Goal: Transaction & Acquisition: Purchase product/service

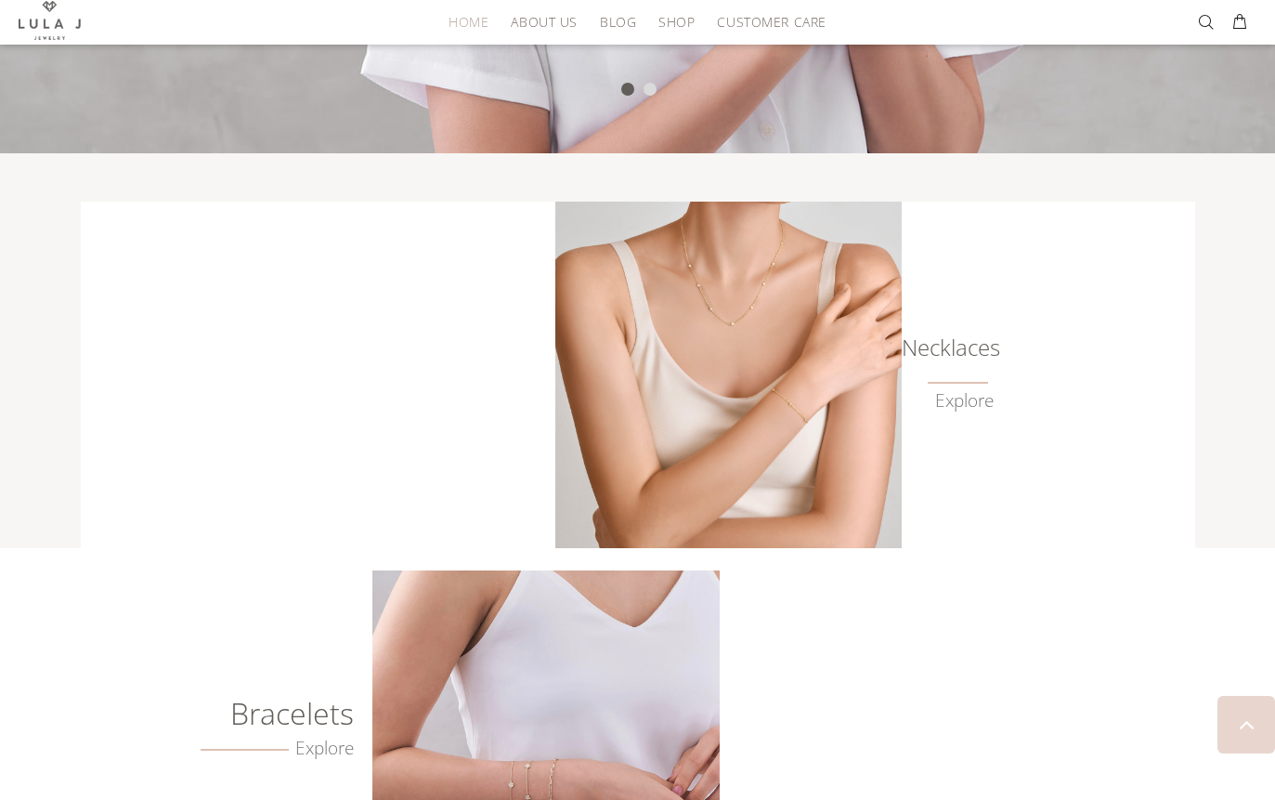
scroll to position [827, 0]
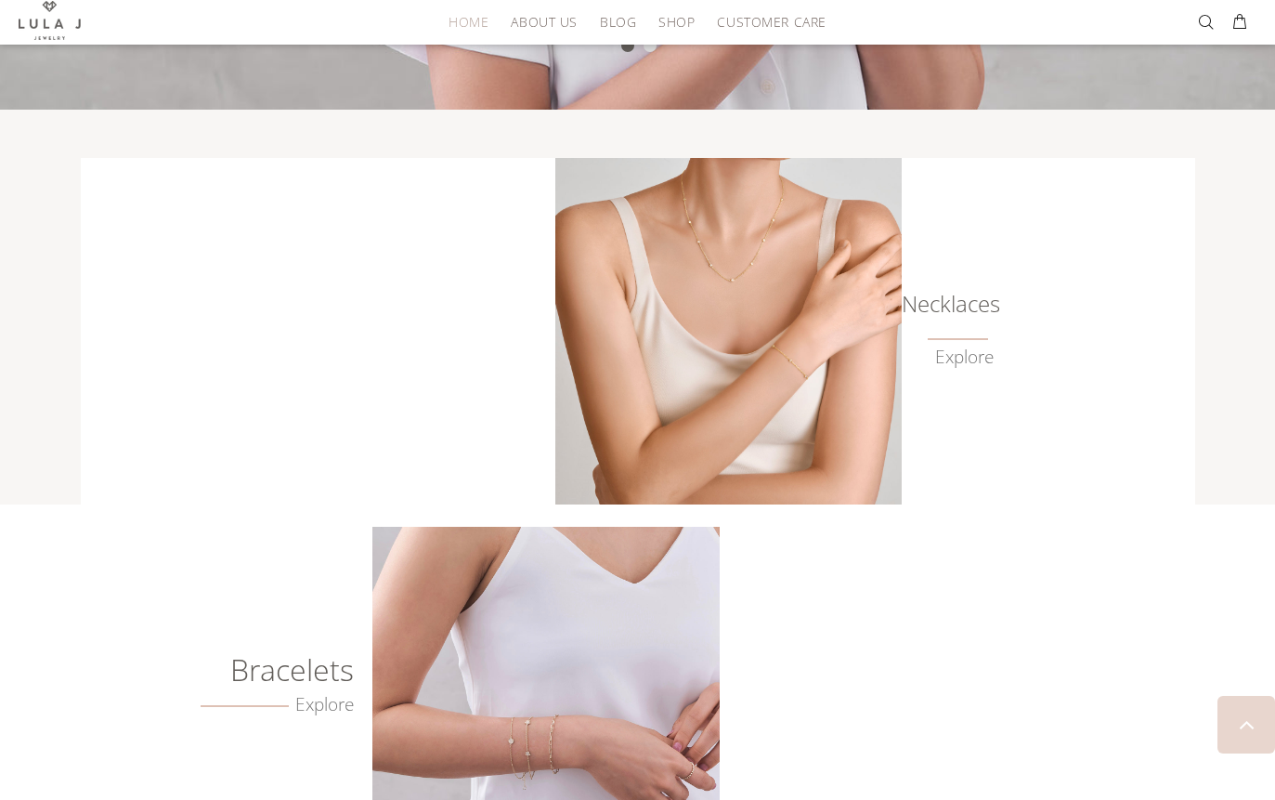
click at [766, 408] on img at bounding box center [728, 331] width 346 height 346
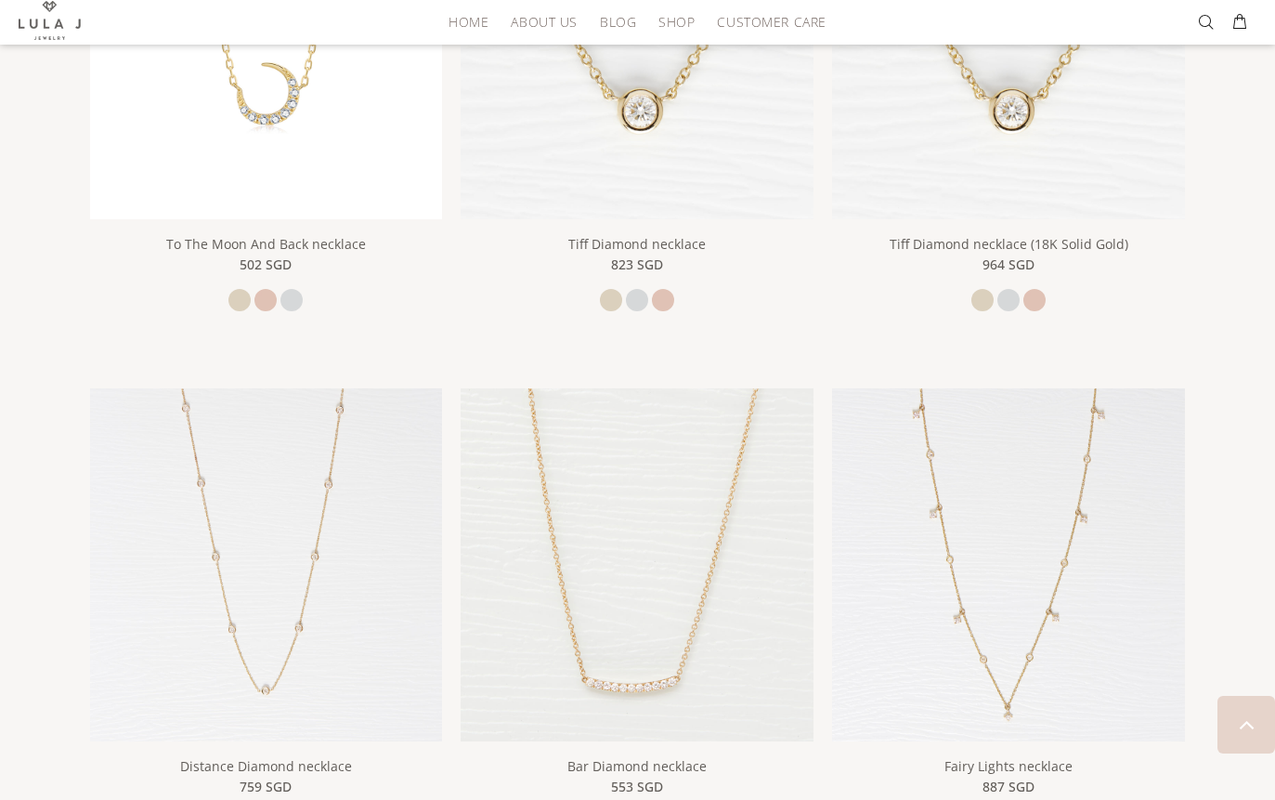
scroll to position [612, 0]
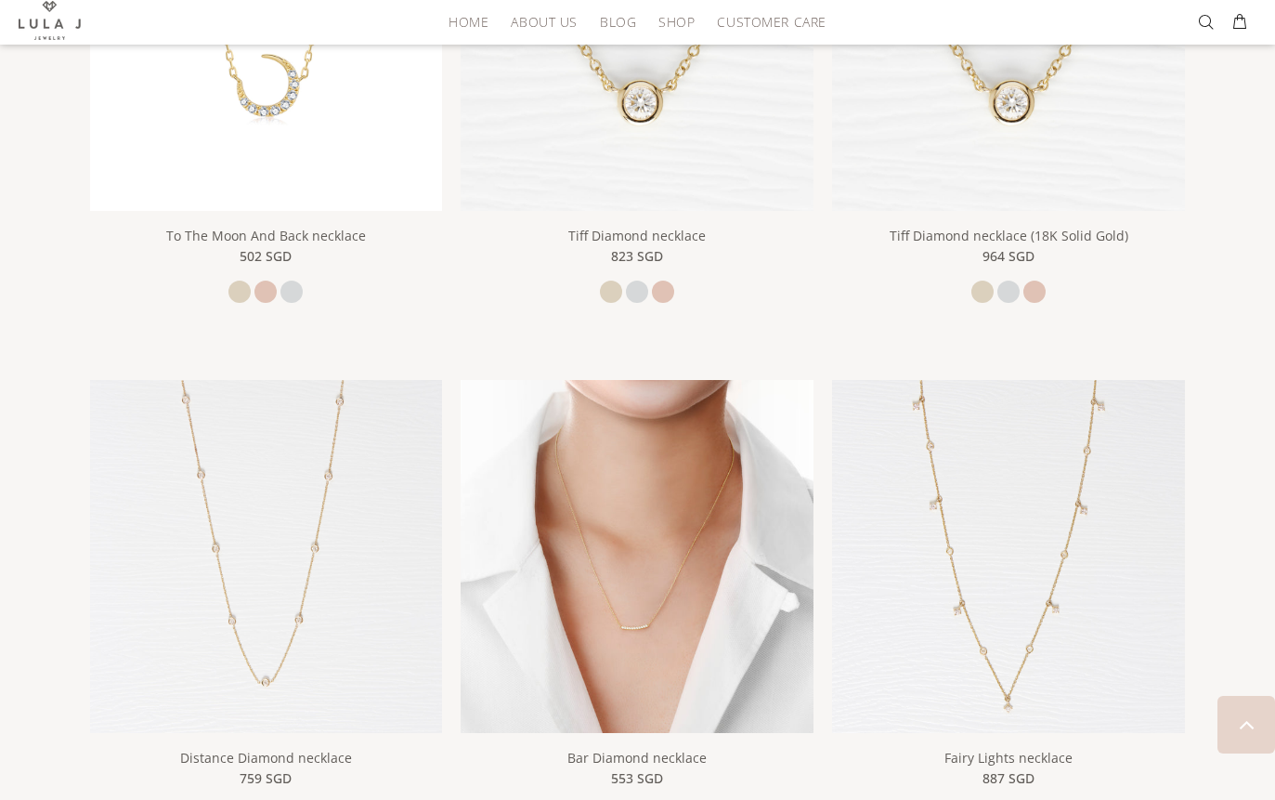
click at [731, 644] on img at bounding box center [637, 556] width 353 height 353
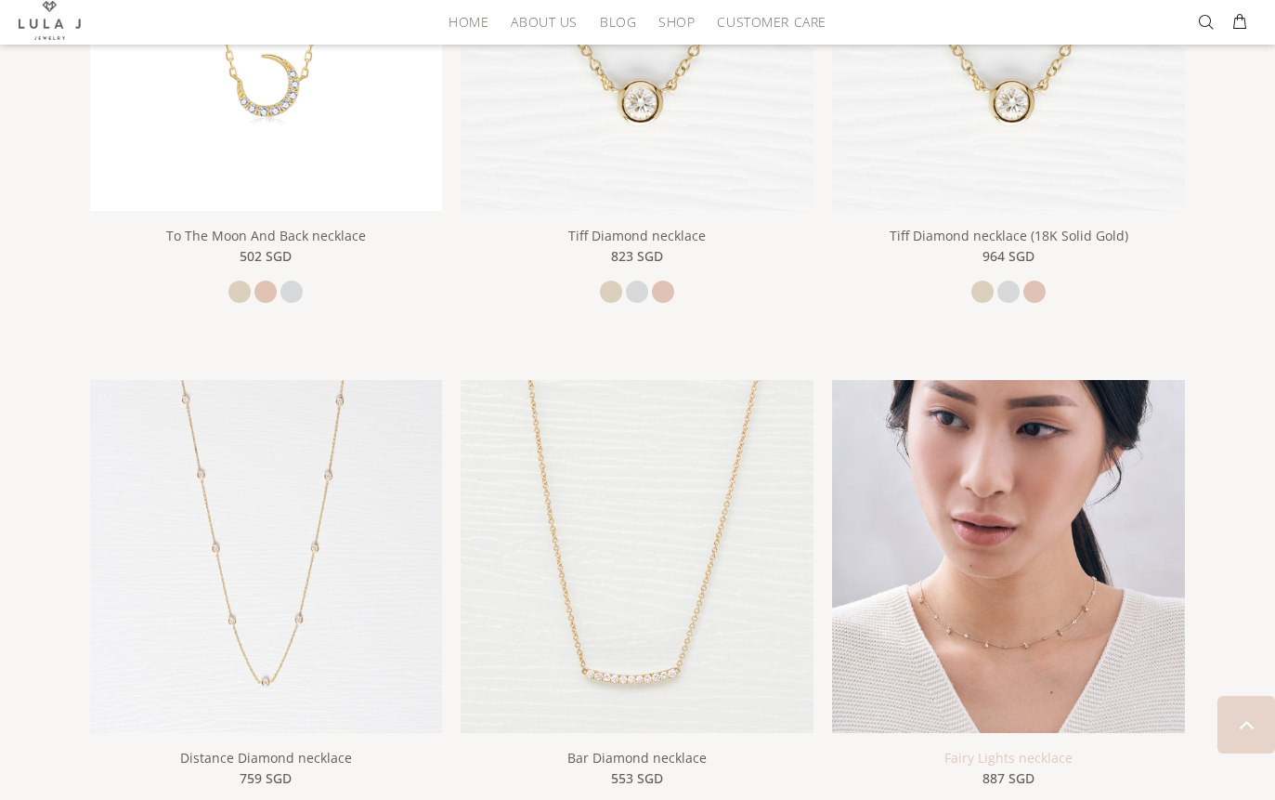
click at [1033, 749] on link "Fairy Lights necklace" at bounding box center [1008, 758] width 128 height 18
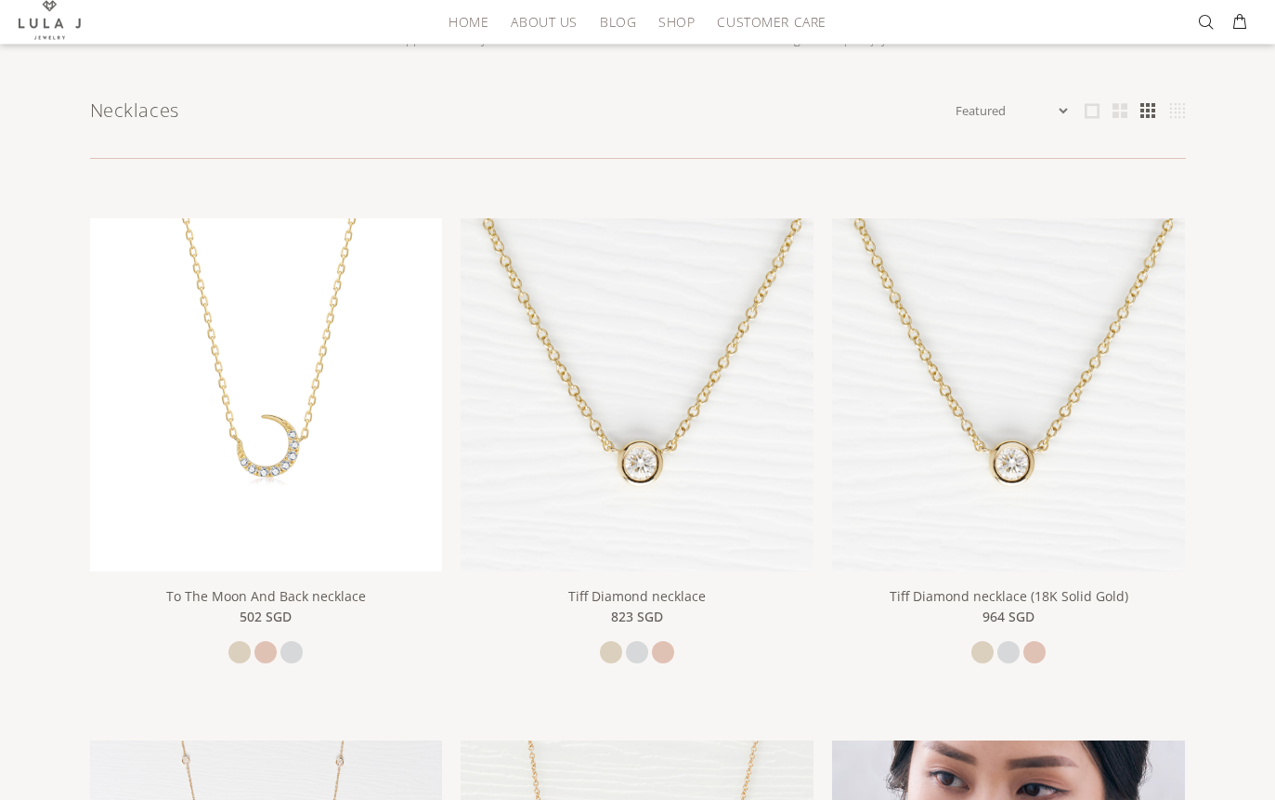
scroll to position [246, 0]
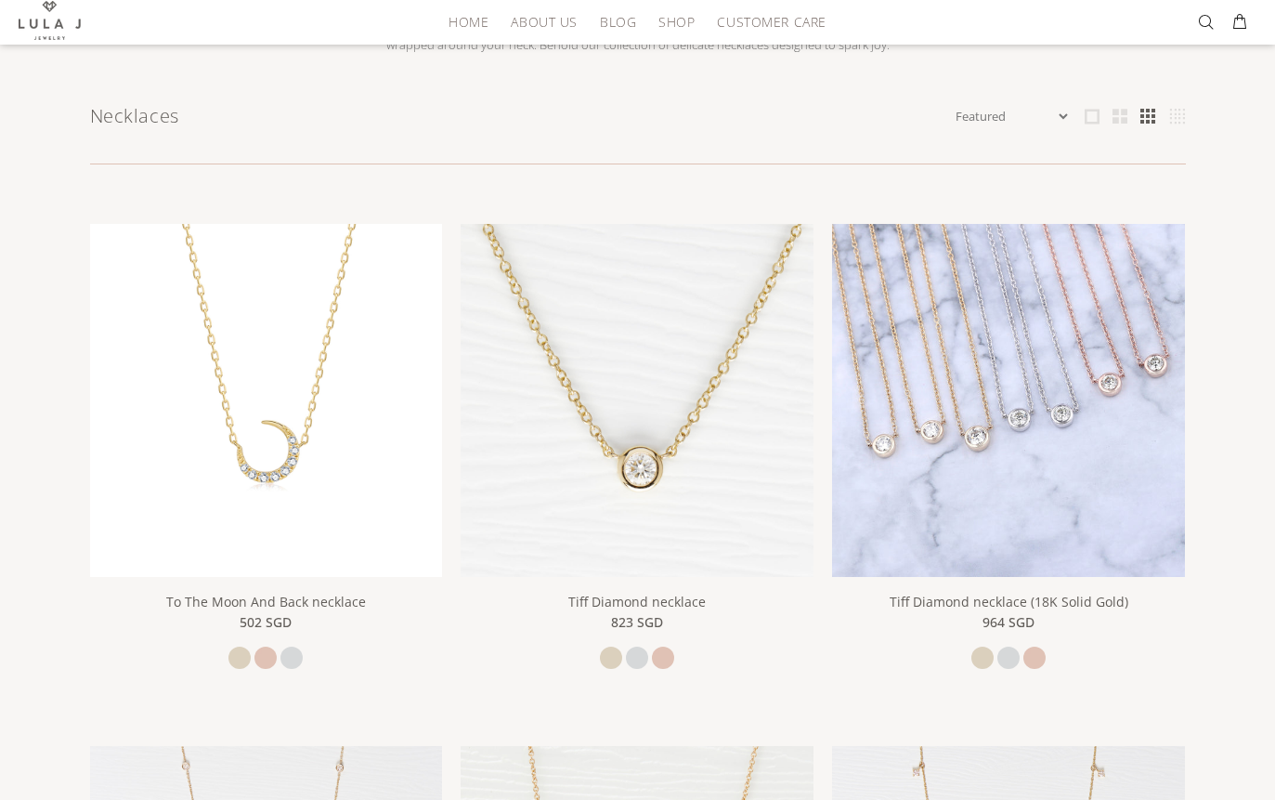
click at [1131, 552] on img at bounding box center [1008, 400] width 353 height 353
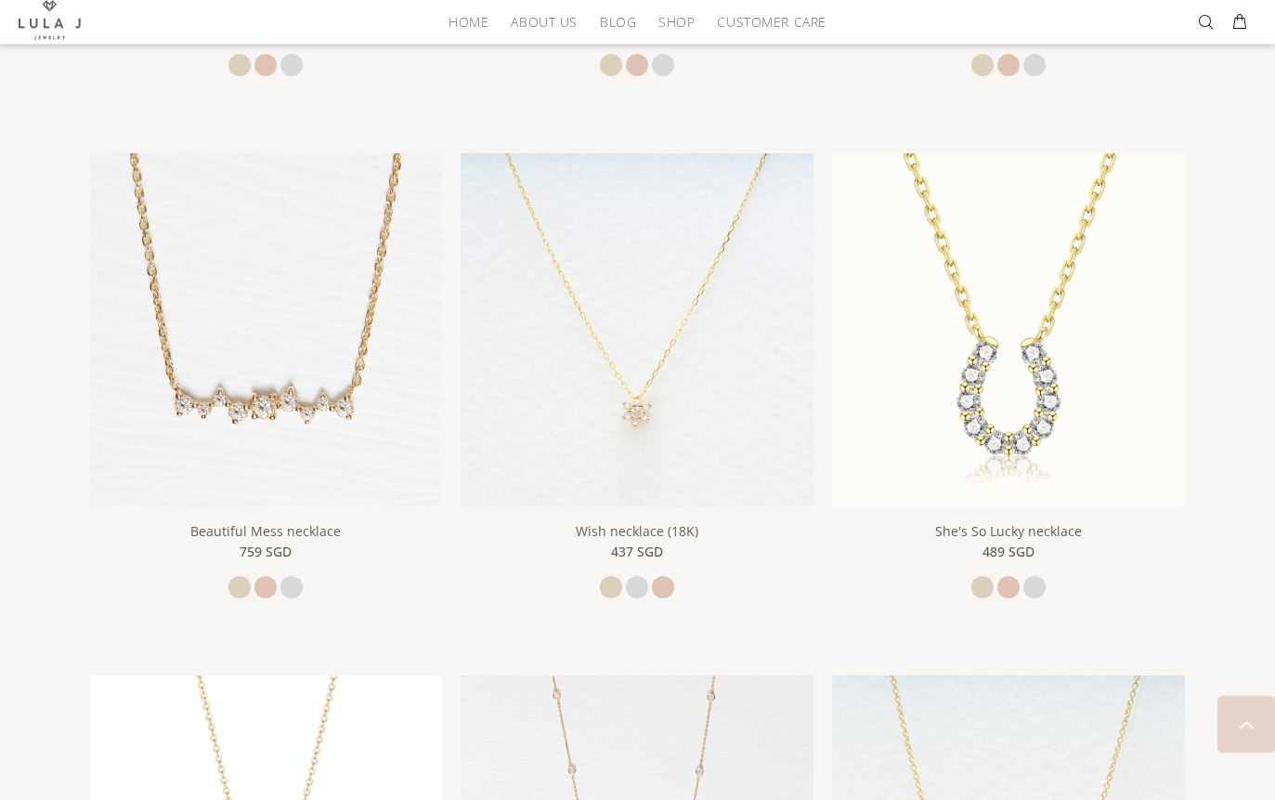
scroll to position [1361, 0]
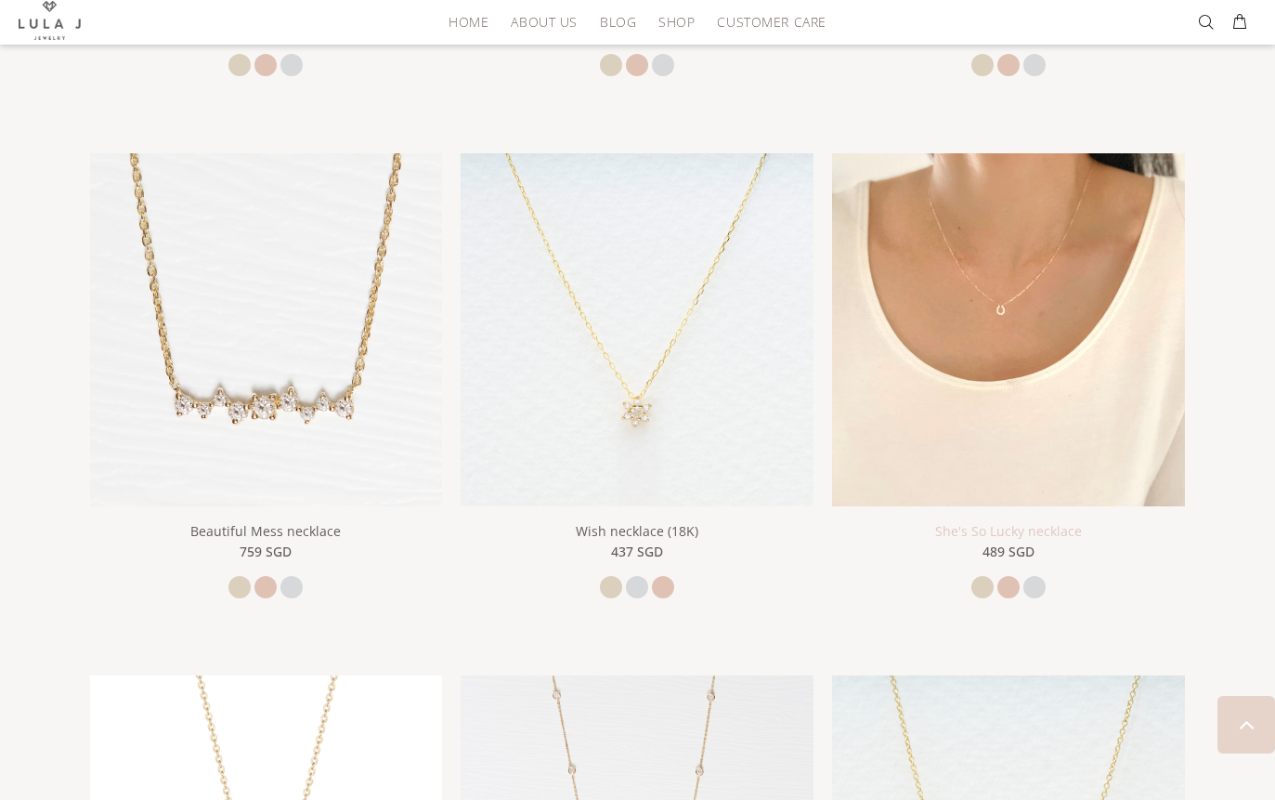
click at [1056, 528] on link "She's So Lucky necklace" at bounding box center [1008, 531] width 147 height 18
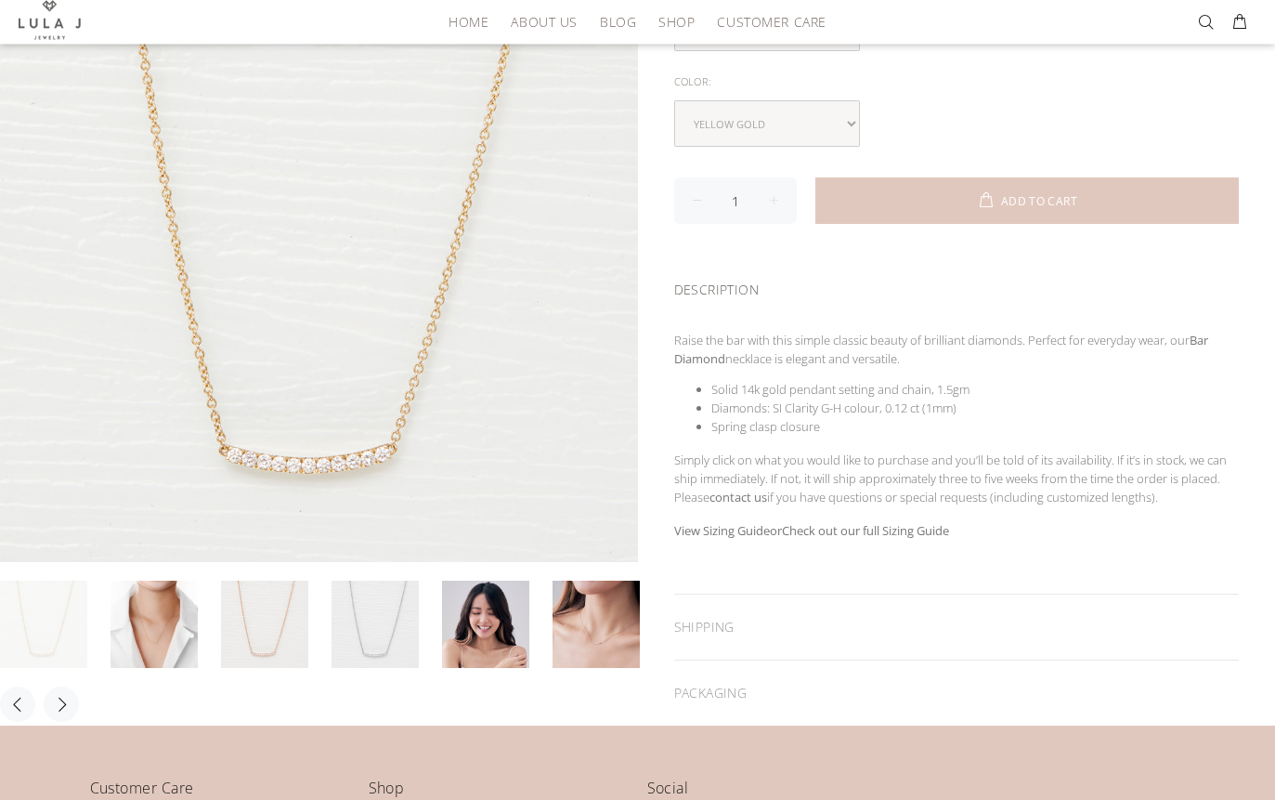
scroll to position [359, 0]
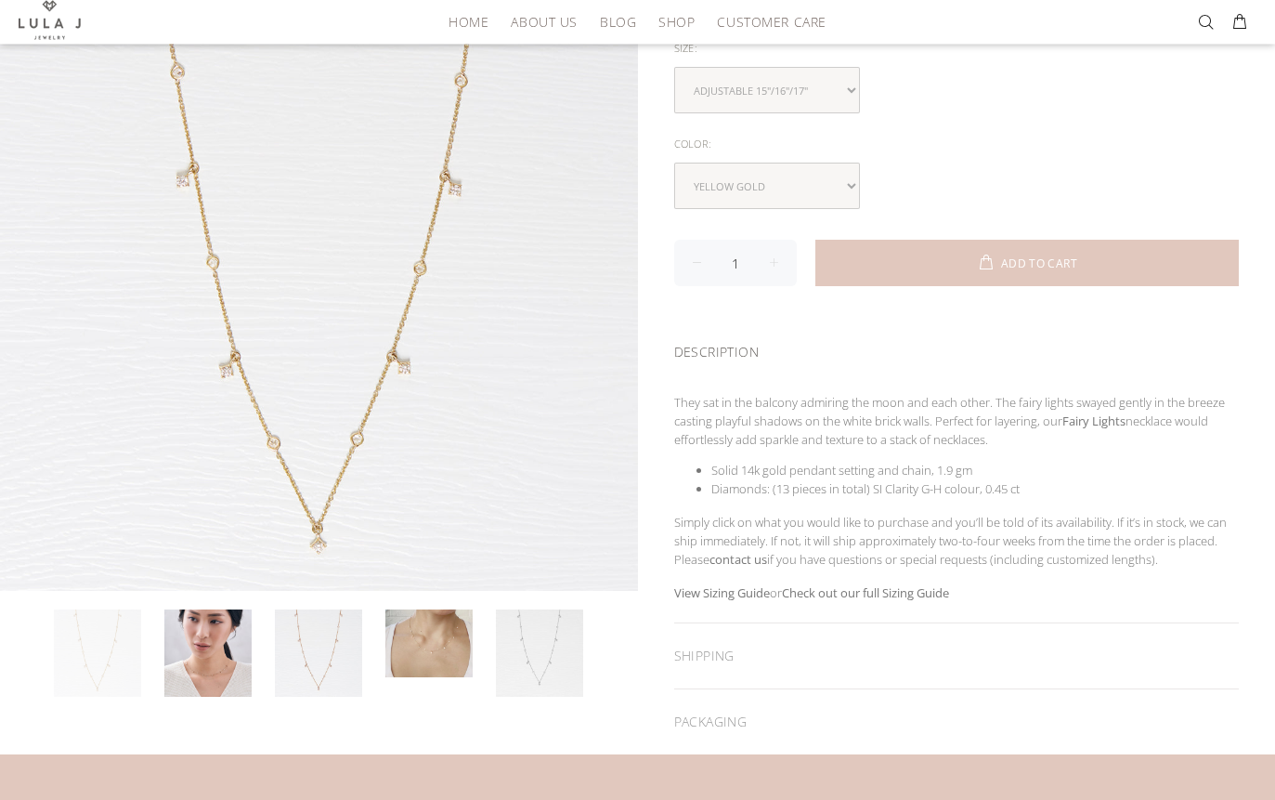
scroll to position [296, 0]
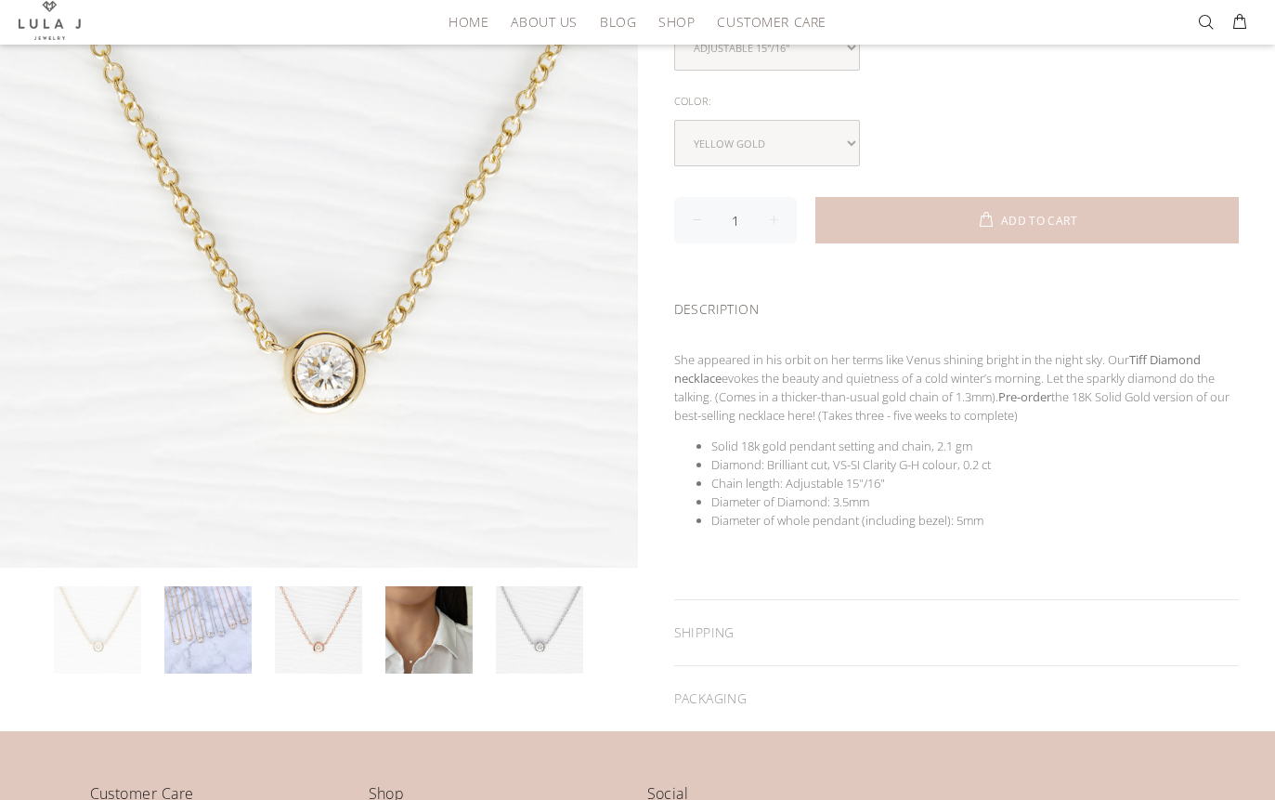
scroll to position [351, 0]
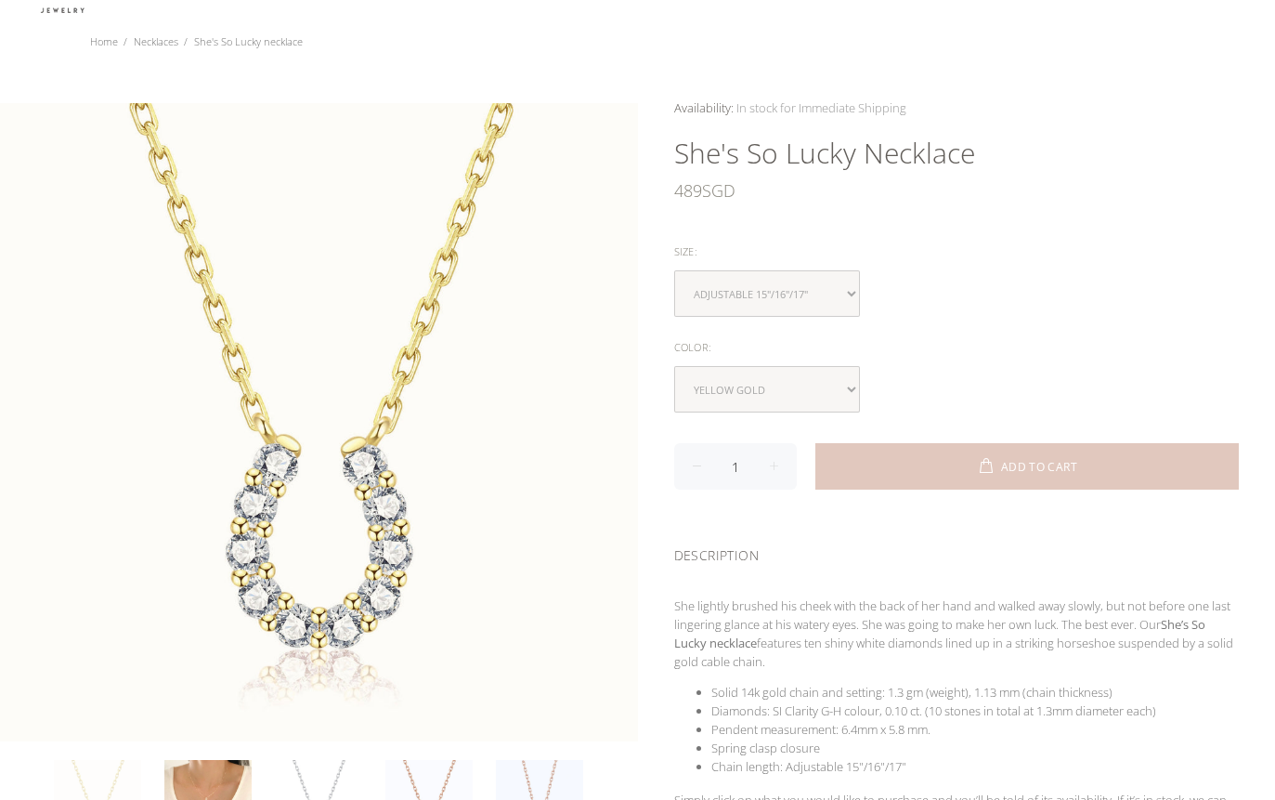
scroll to position [92, 0]
click at [798, 371] on select "yellow gold rose gold white gold" at bounding box center [767, 389] width 186 height 46
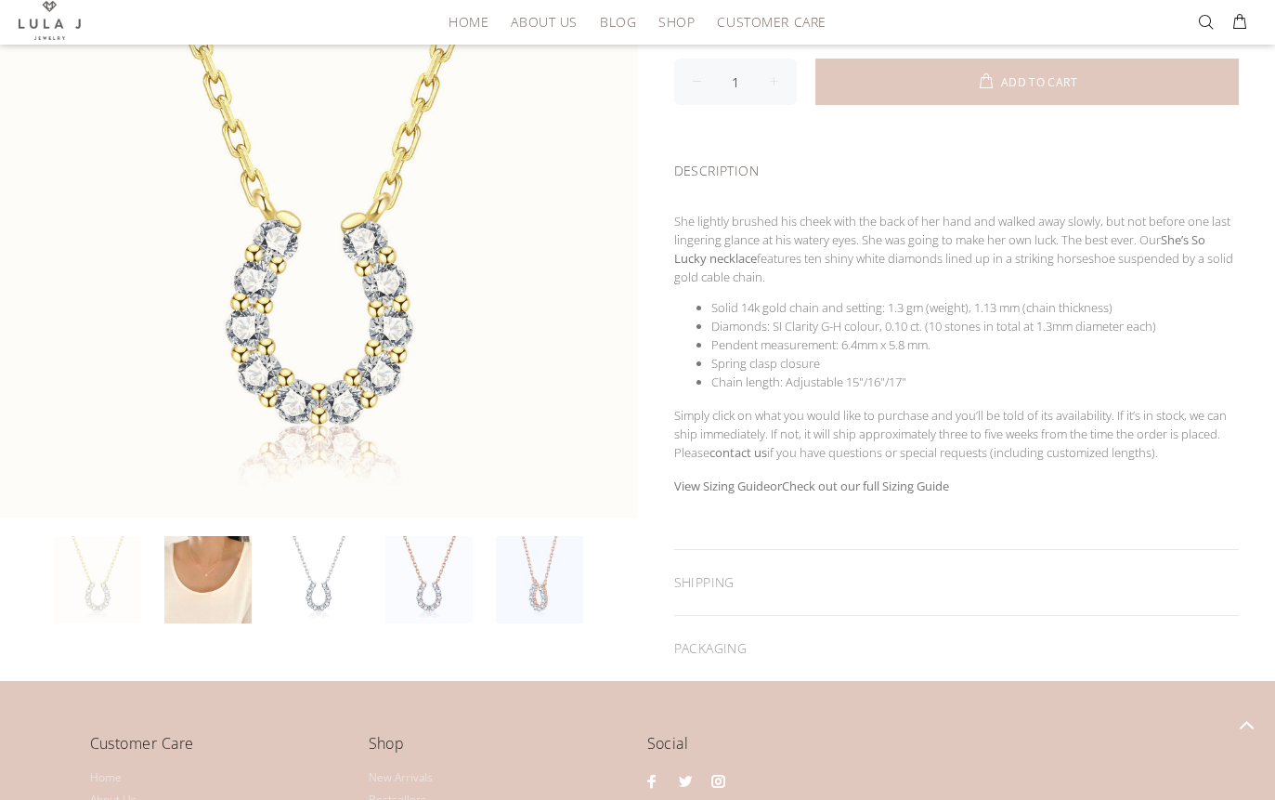
scroll to position [481, 0]
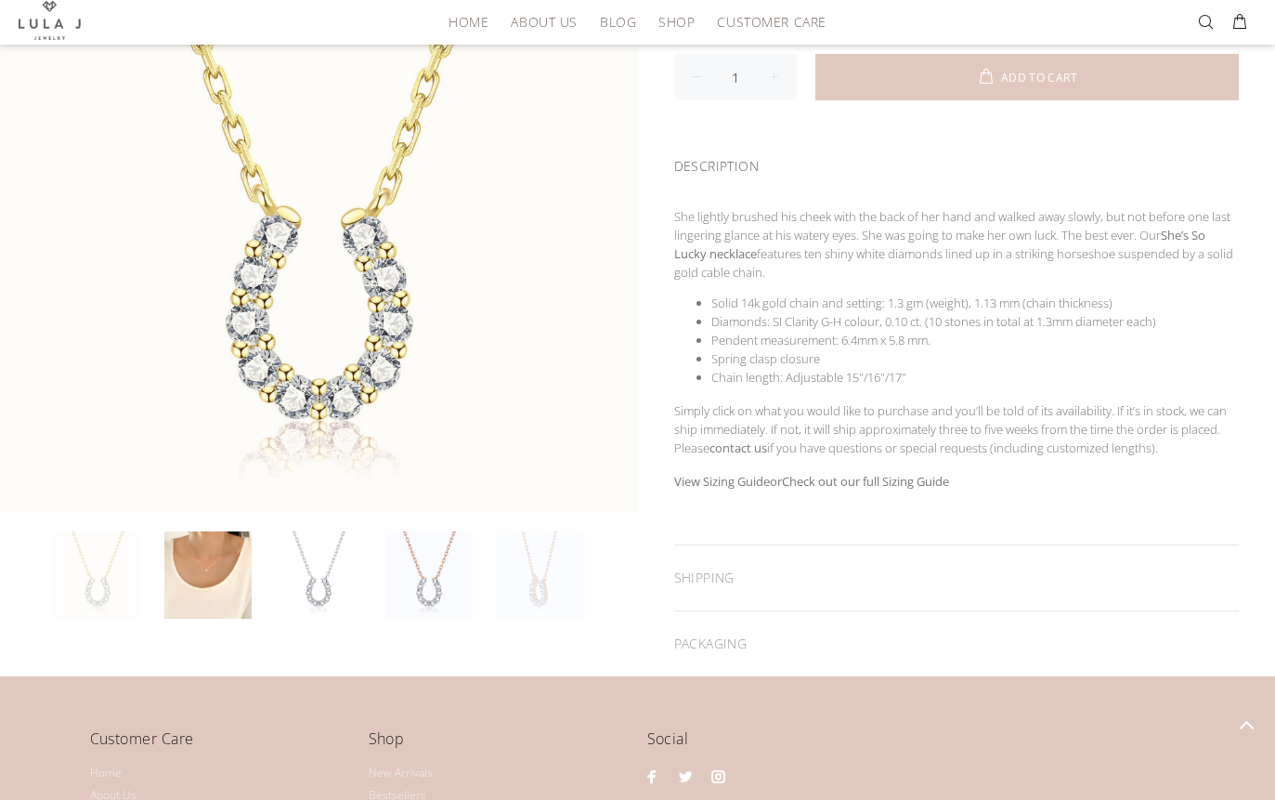
click at [545, 575] on link at bounding box center [539, 574] width 87 height 87
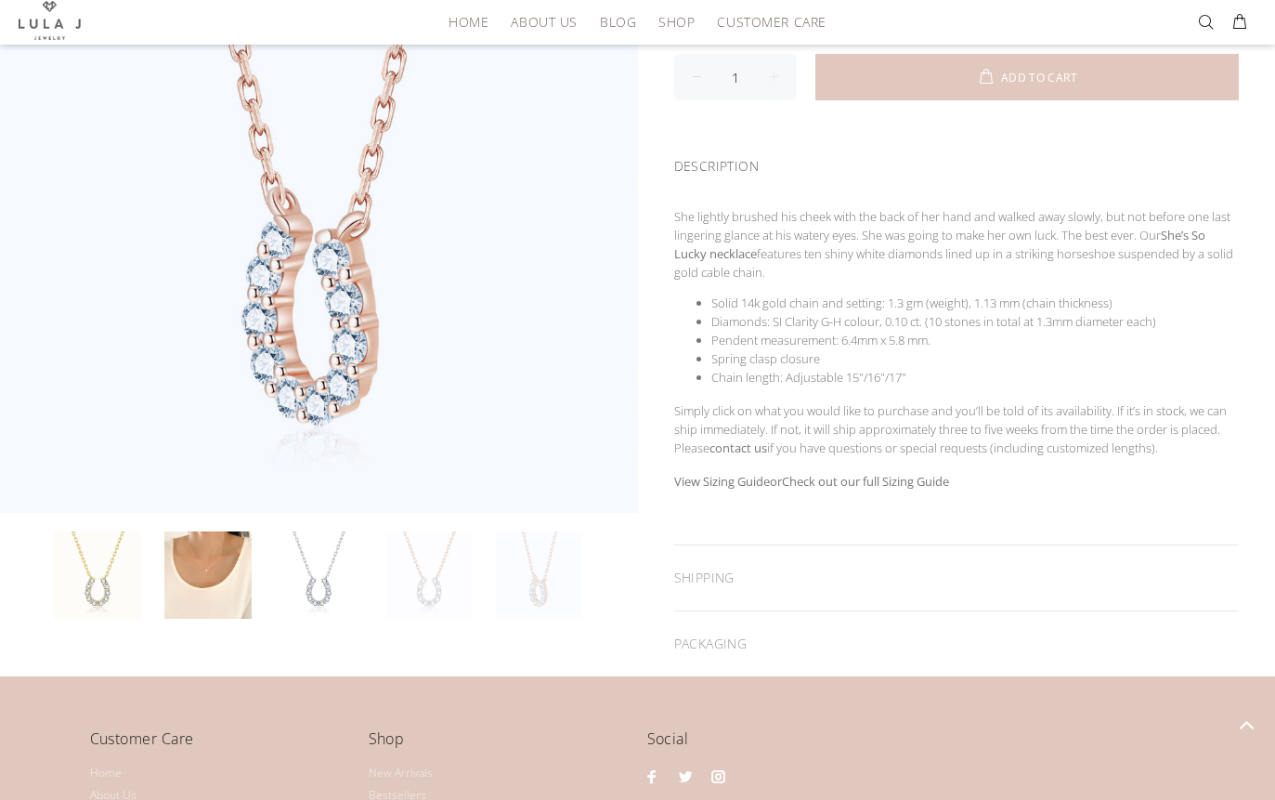
click at [435, 569] on link at bounding box center [428, 574] width 87 height 87
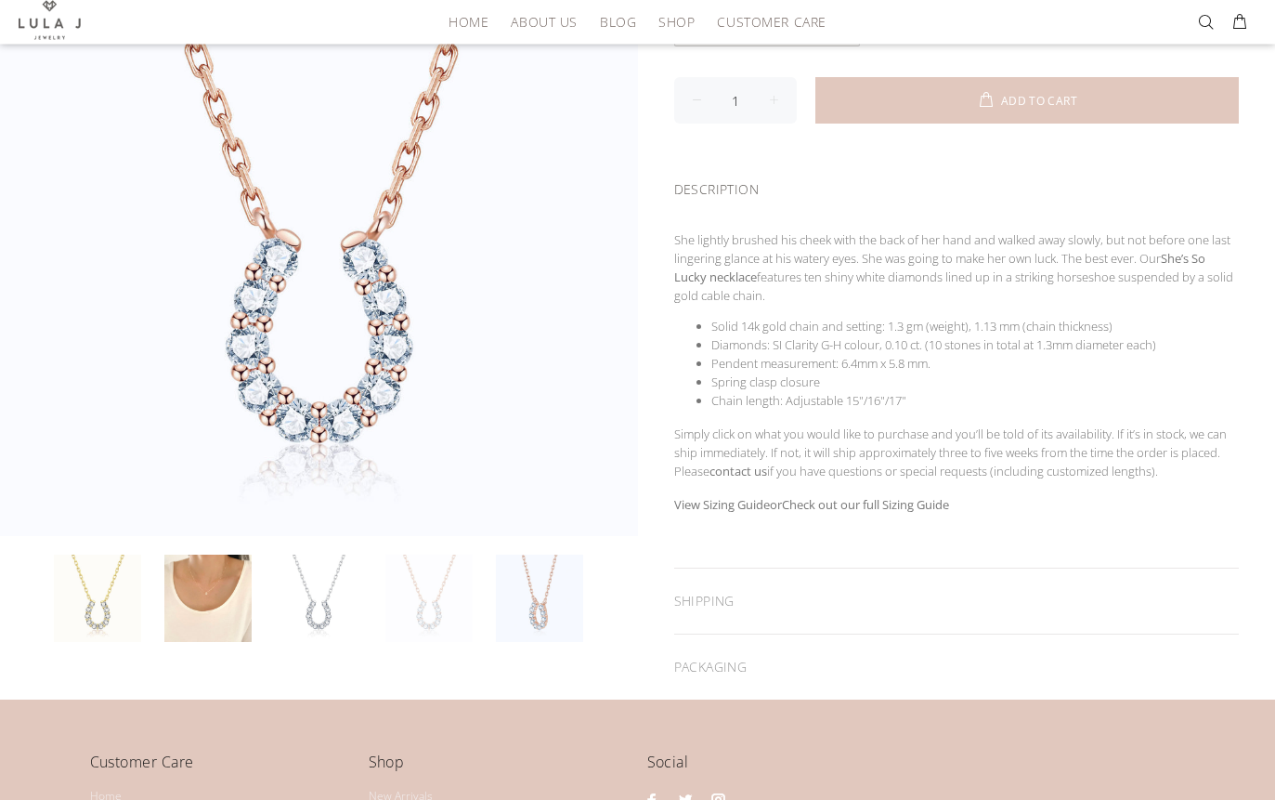
scroll to position [458, 0]
click at [215, 593] on link at bounding box center [207, 597] width 87 height 87
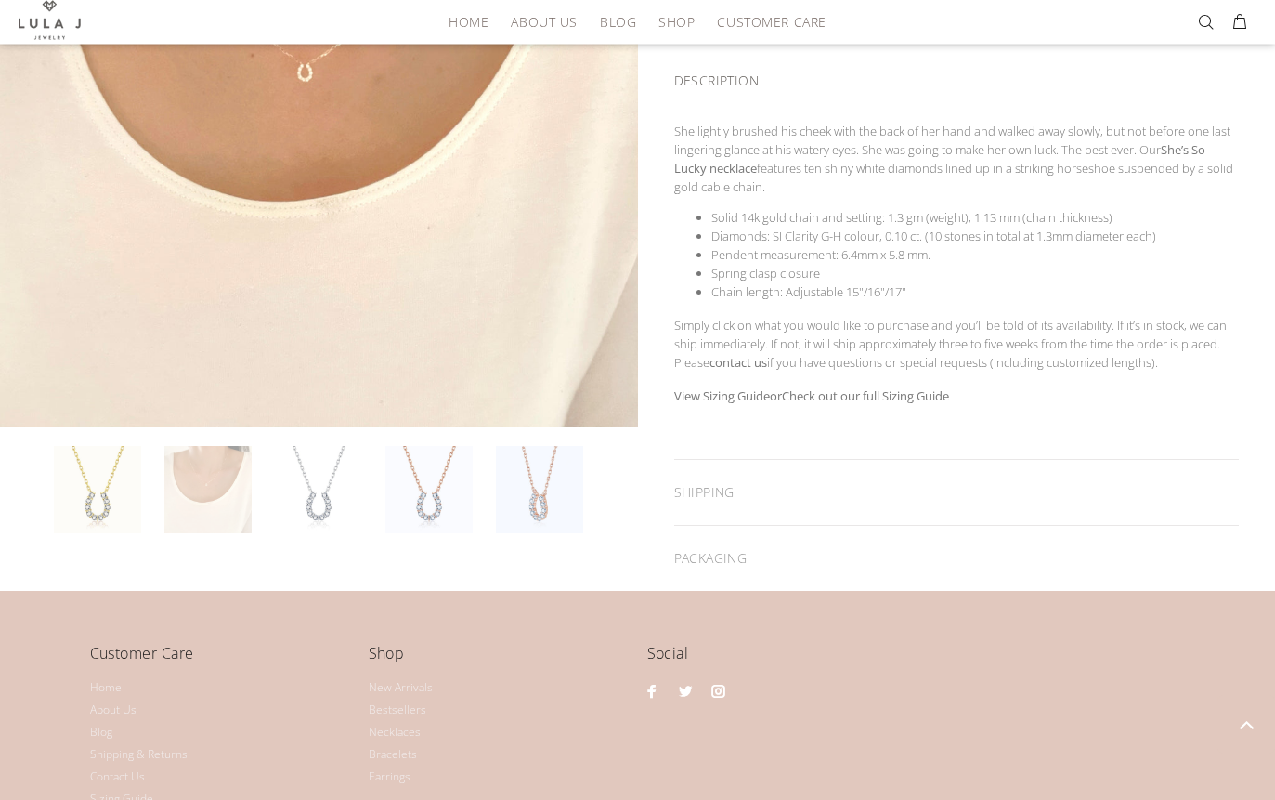
scroll to position [566, 0]
